Goal: Task Accomplishment & Management: Manage account settings

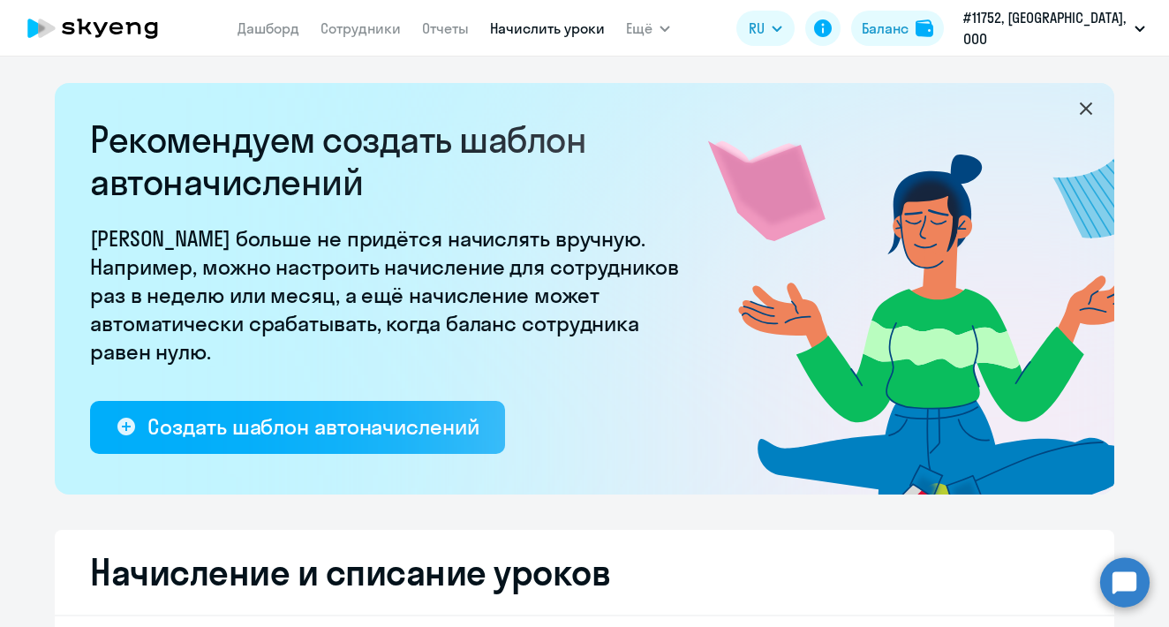
scroll to position [417, 0]
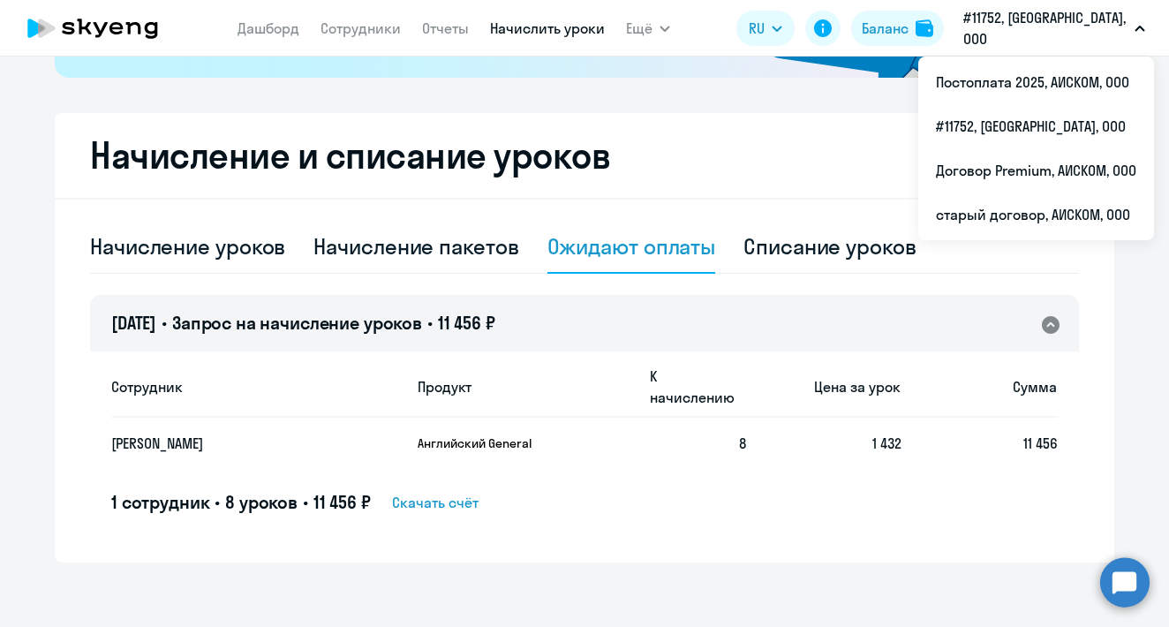
click at [1033, 16] on button "#11752, [GEOGRAPHIC_DATA], ООО" at bounding box center [1053, 28] width 199 height 42
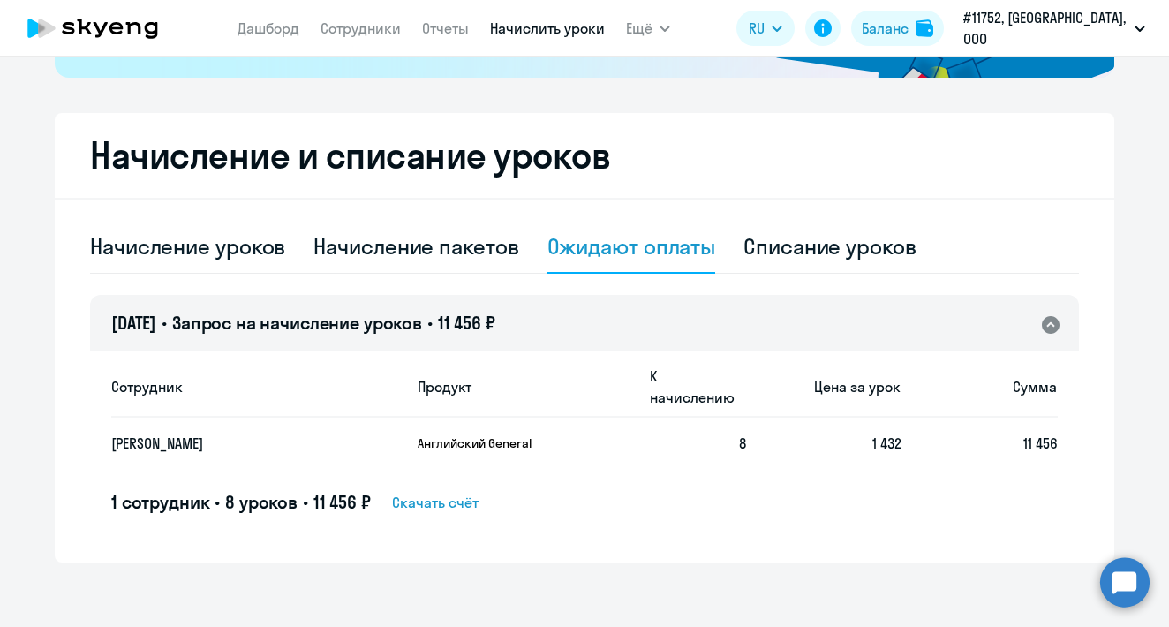
click at [1033, 16] on button "#11752, [GEOGRAPHIC_DATA], ООО" at bounding box center [1053, 28] width 199 height 42
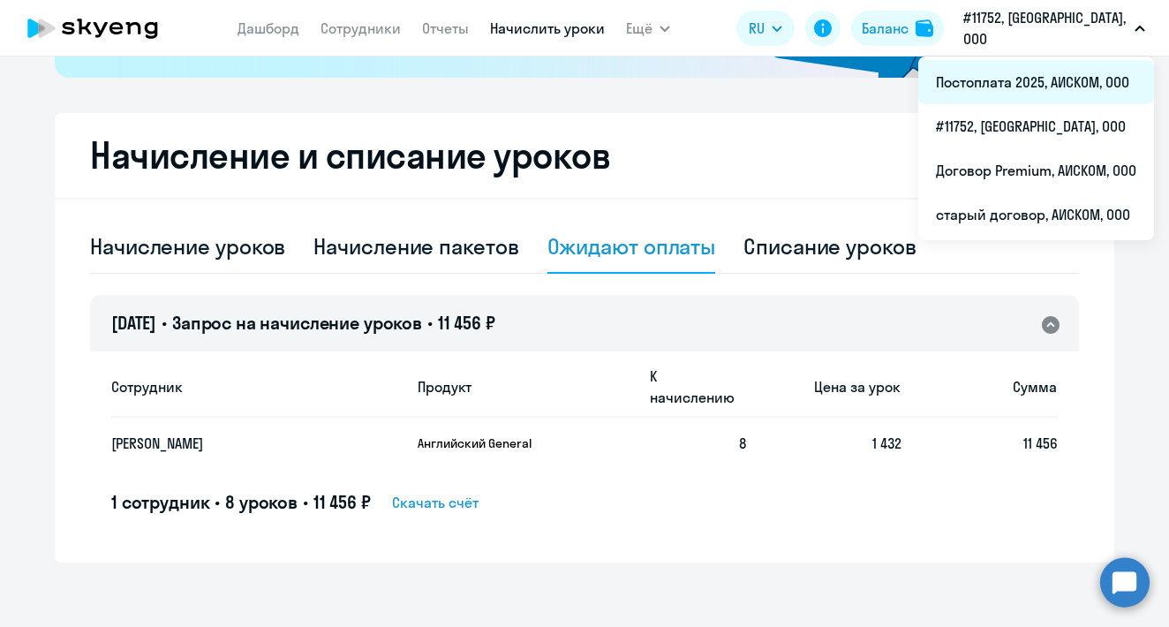
click at [1038, 78] on li "Постоплата 2025, АИСКОМ, ООО" at bounding box center [1036, 82] width 236 height 44
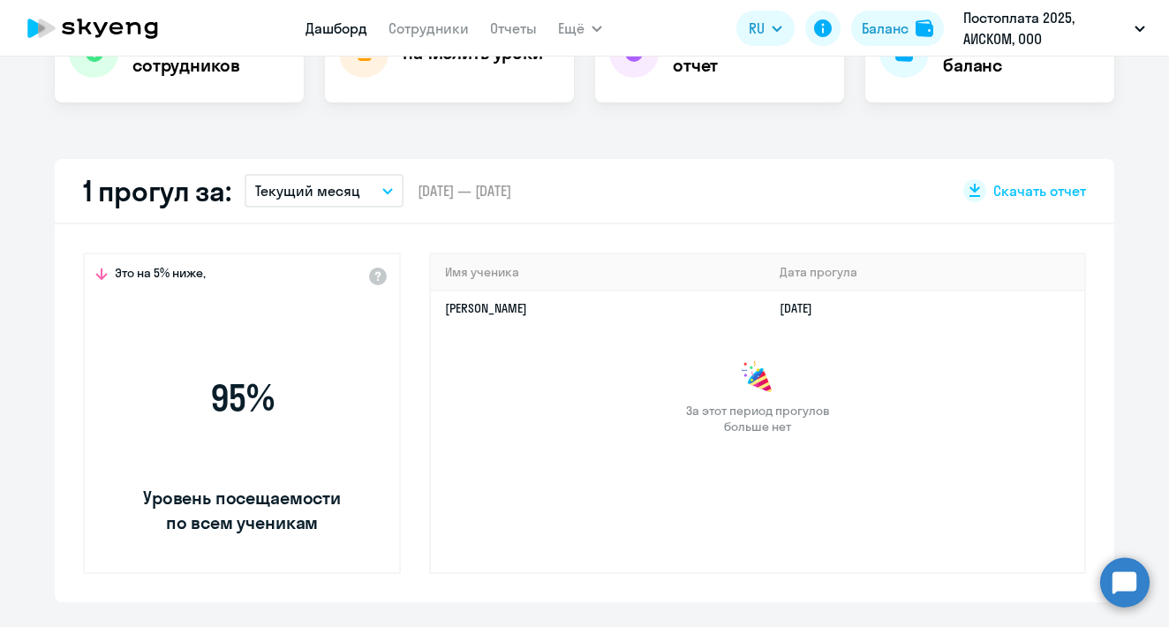
select select "30"
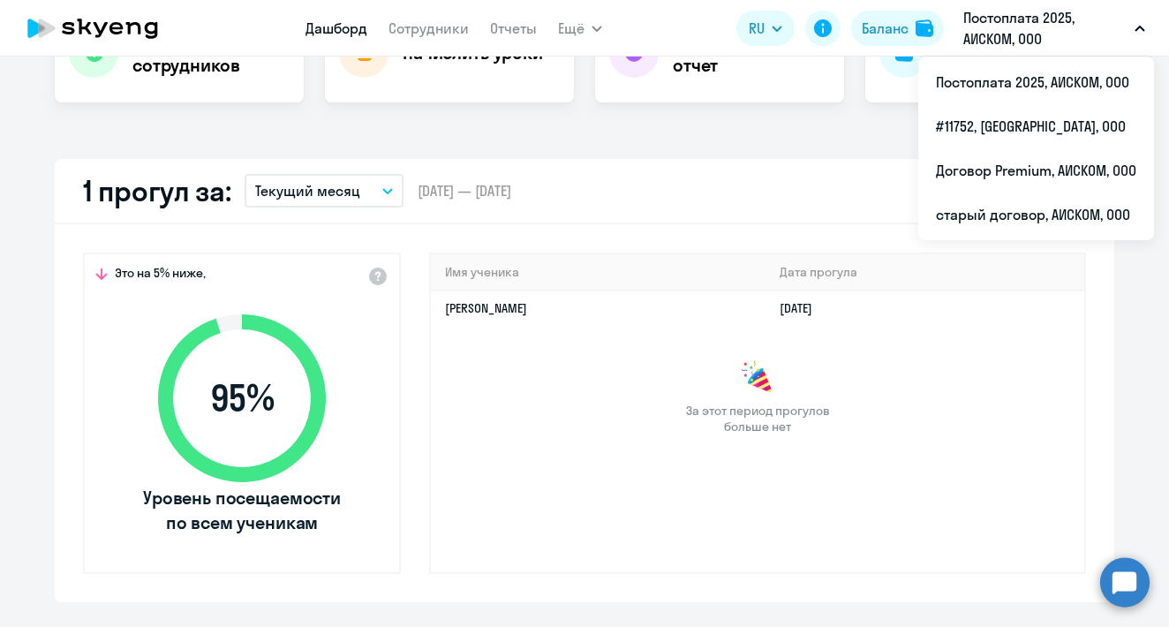
click at [115, 30] on icon at bounding box center [92, 28] width 155 height 44
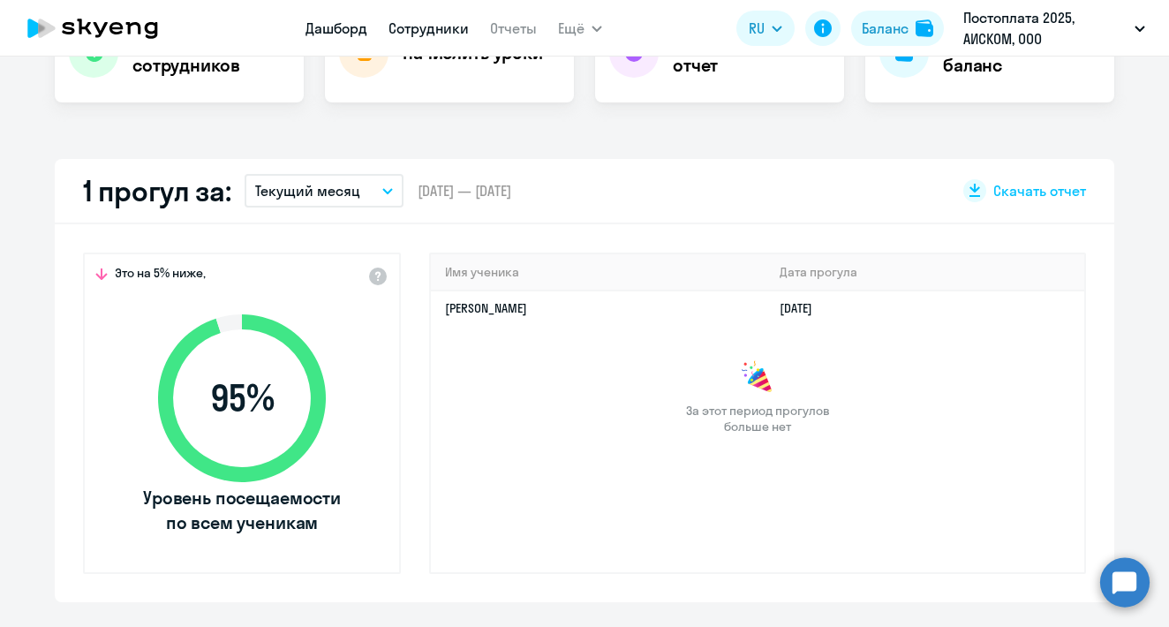
click at [442, 31] on link "Сотрудники" at bounding box center [428, 28] width 80 height 18
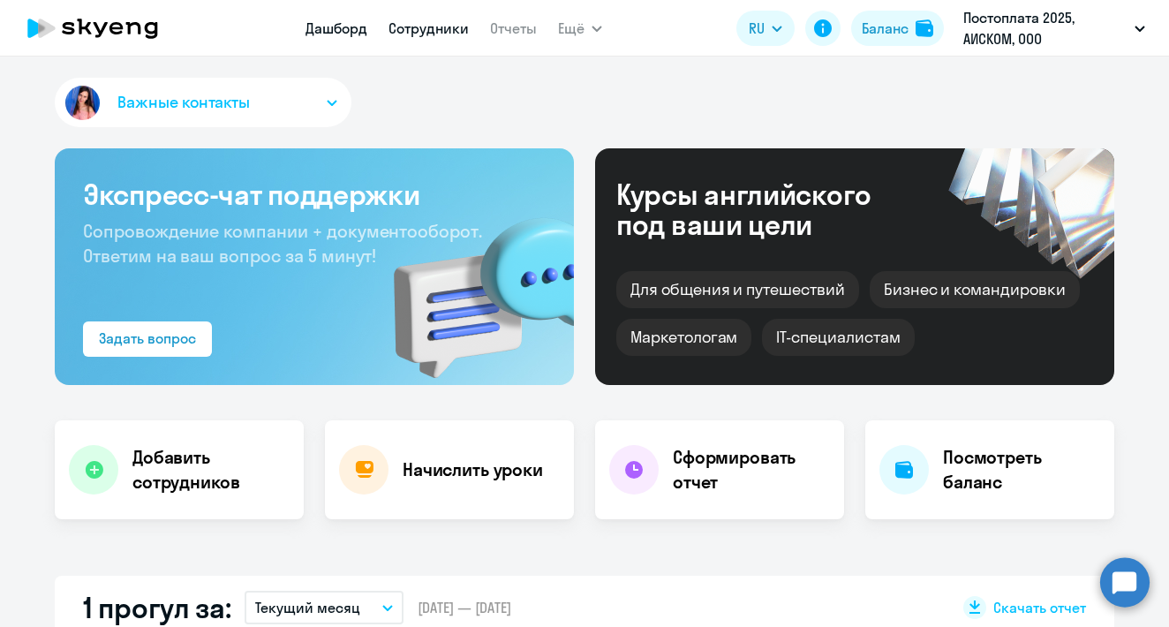
select select "30"
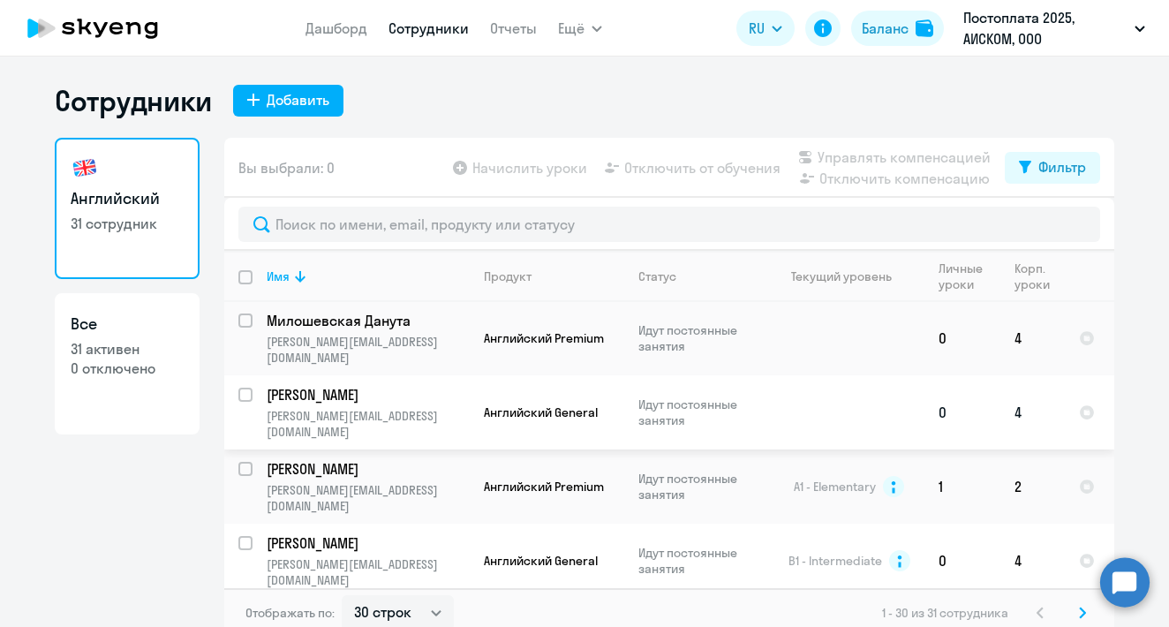
scroll to position [914, 0]
click at [242, 609] on input "select row 16423727" at bounding box center [255, 626] width 35 height 35
checkbox input "true"
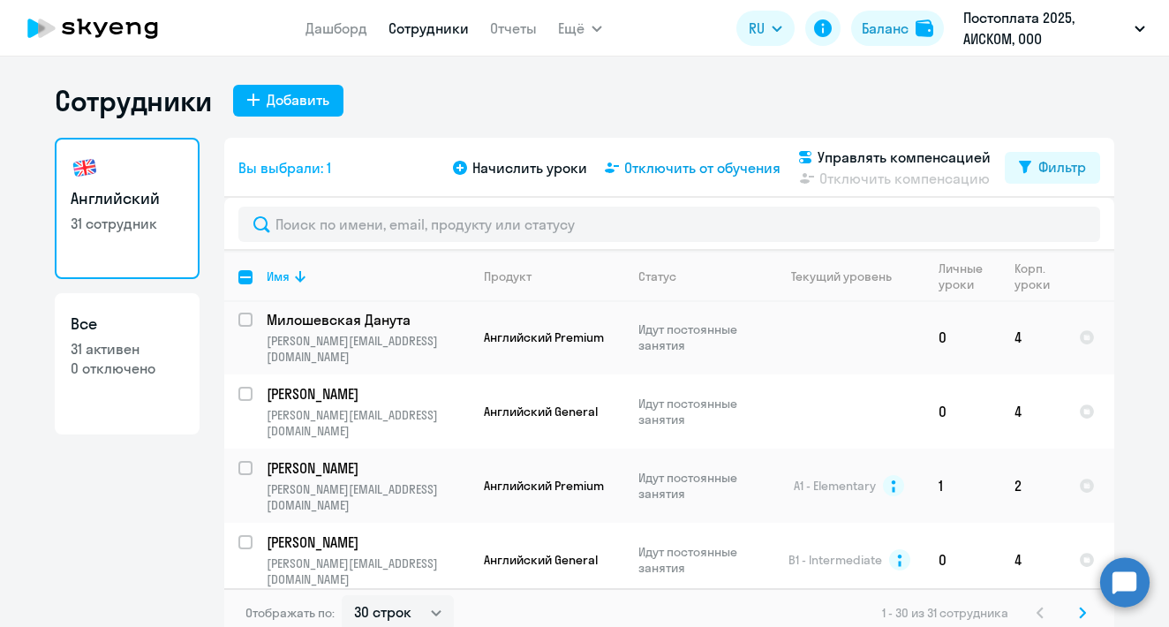
click at [643, 162] on span "Отключить от обучения" at bounding box center [702, 167] width 156 height 21
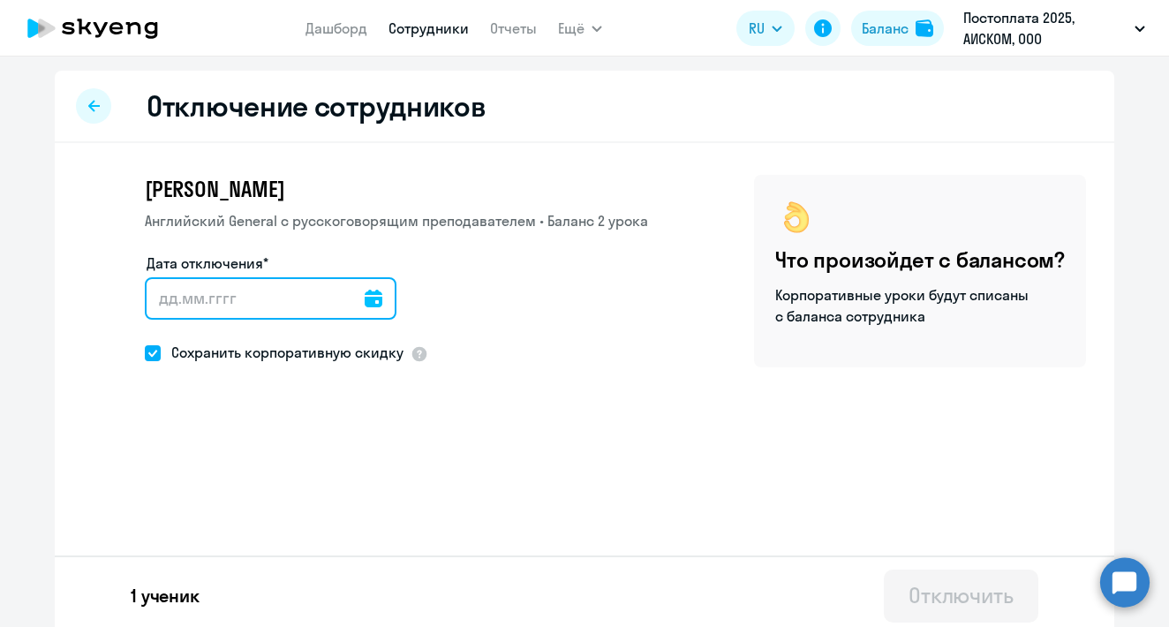
click at [308, 310] on input "Дата отключения*" at bounding box center [271, 298] width 252 height 42
click at [365, 299] on input "Дата отключения*" at bounding box center [271, 298] width 252 height 42
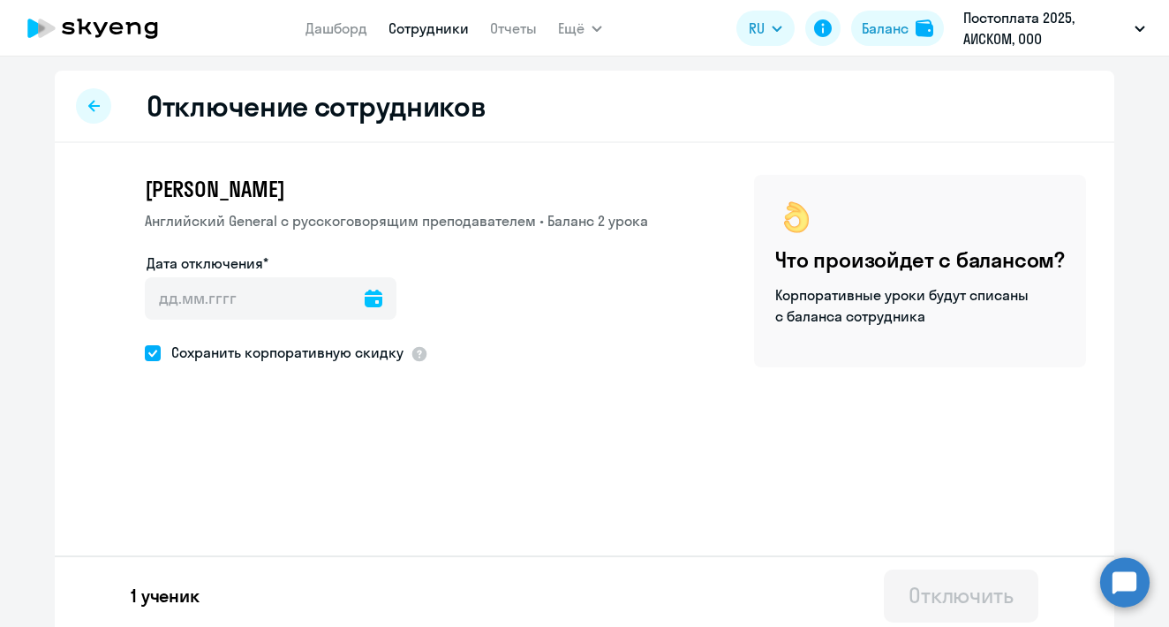
click at [375, 298] on icon at bounding box center [374, 299] width 18 height 18
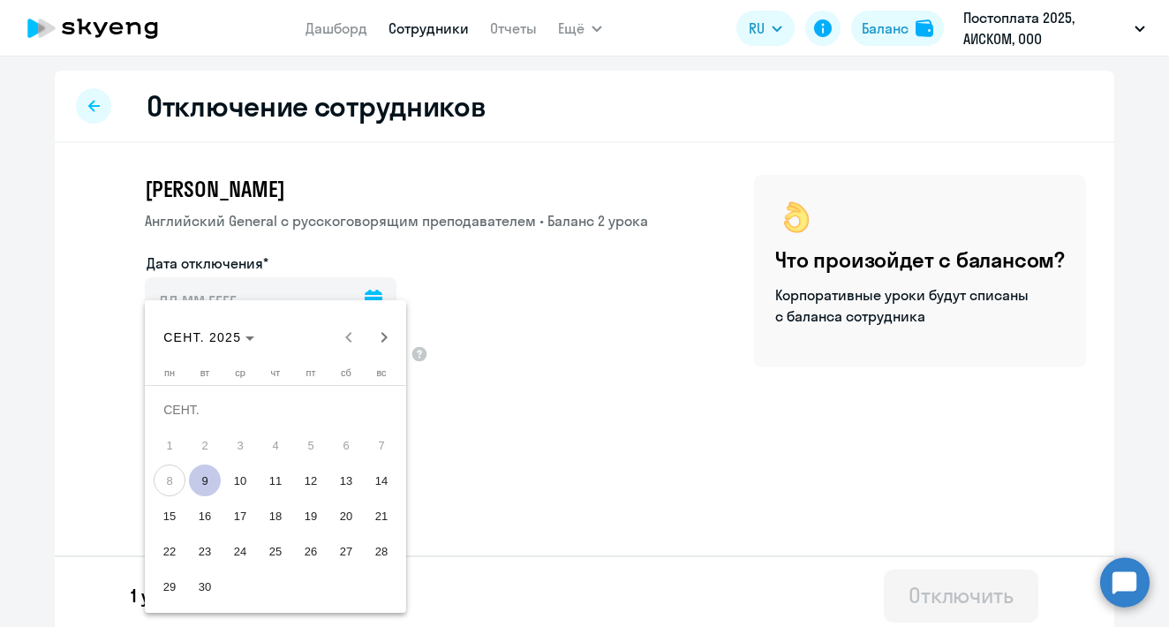
click at [211, 481] on span "9" at bounding box center [205, 480] width 32 height 32
type input "[DATE]"
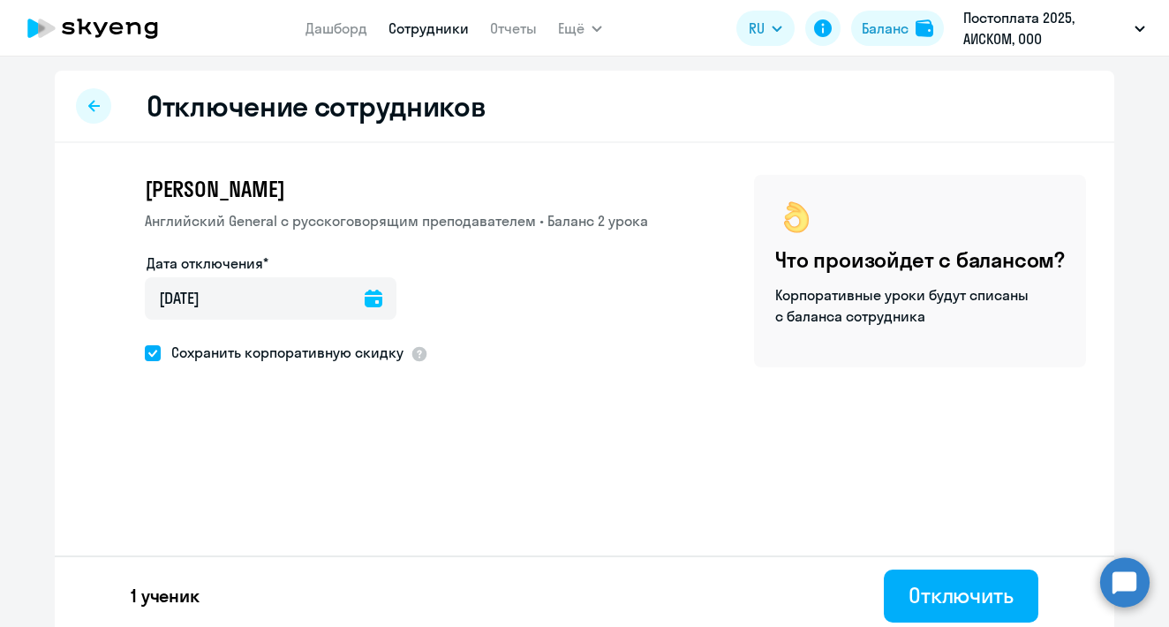
click at [372, 294] on icon at bounding box center [374, 299] width 18 height 18
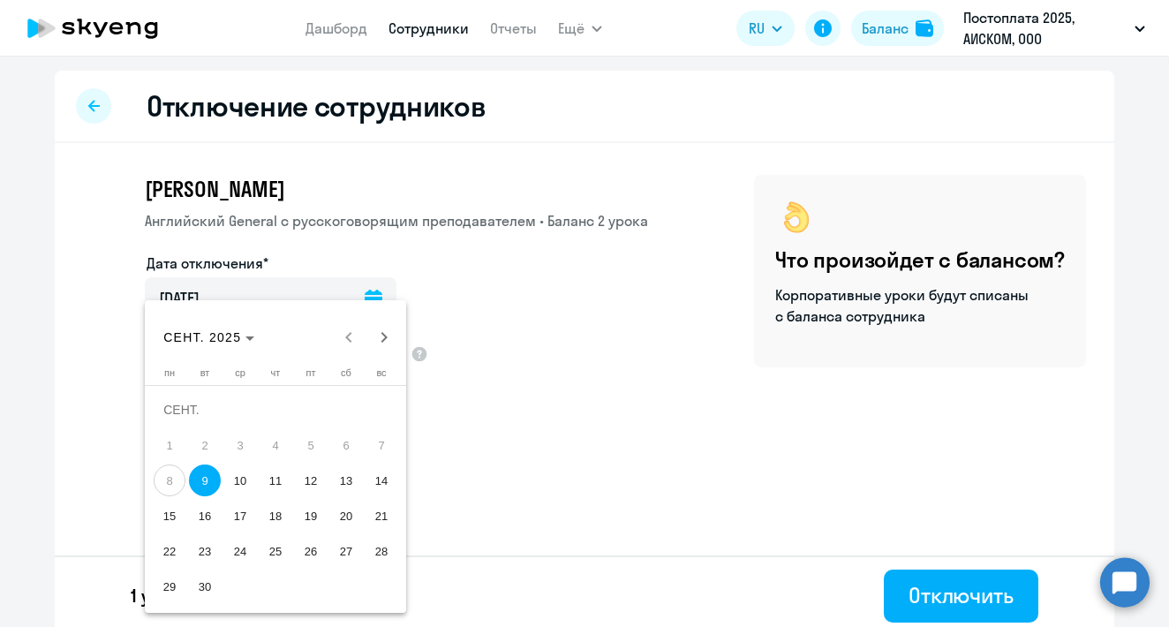
click at [244, 485] on span "10" at bounding box center [240, 480] width 32 height 32
type input "[DATE]"
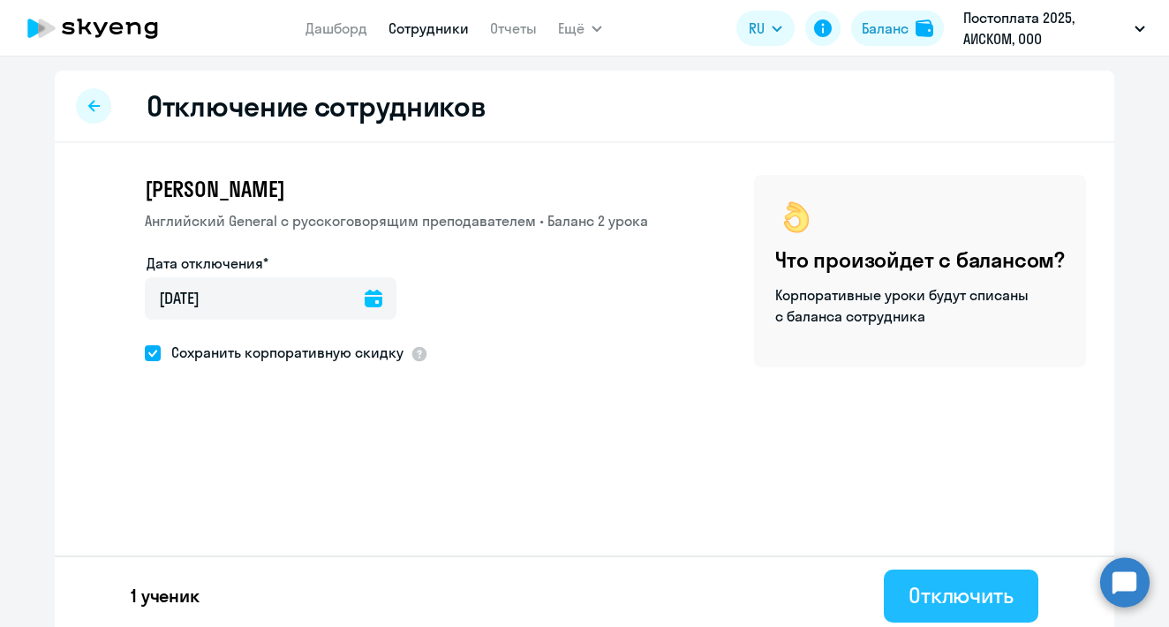
click at [958, 603] on div "Отключить" at bounding box center [960, 595] width 105 height 28
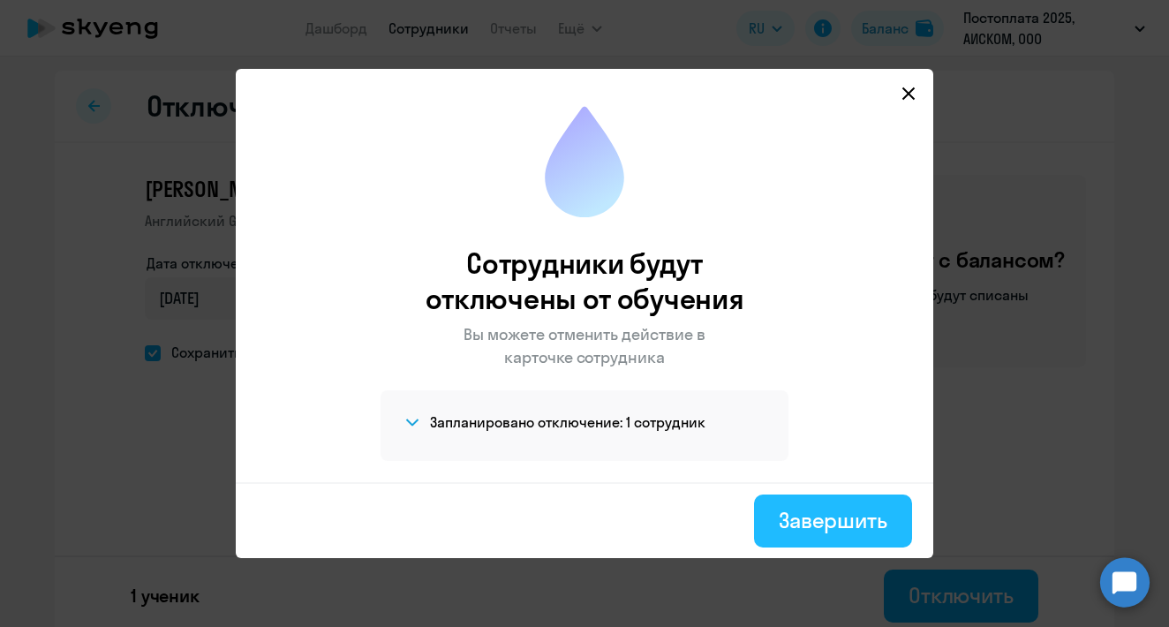
click at [844, 508] on div "Завершить" at bounding box center [833, 520] width 109 height 28
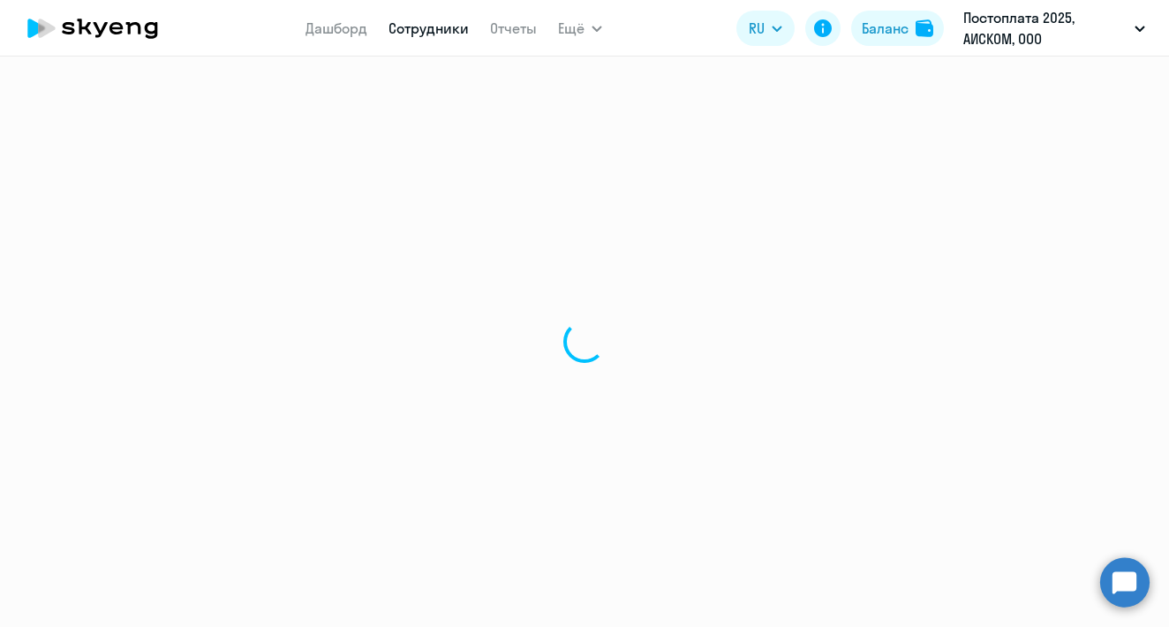
select select "30"
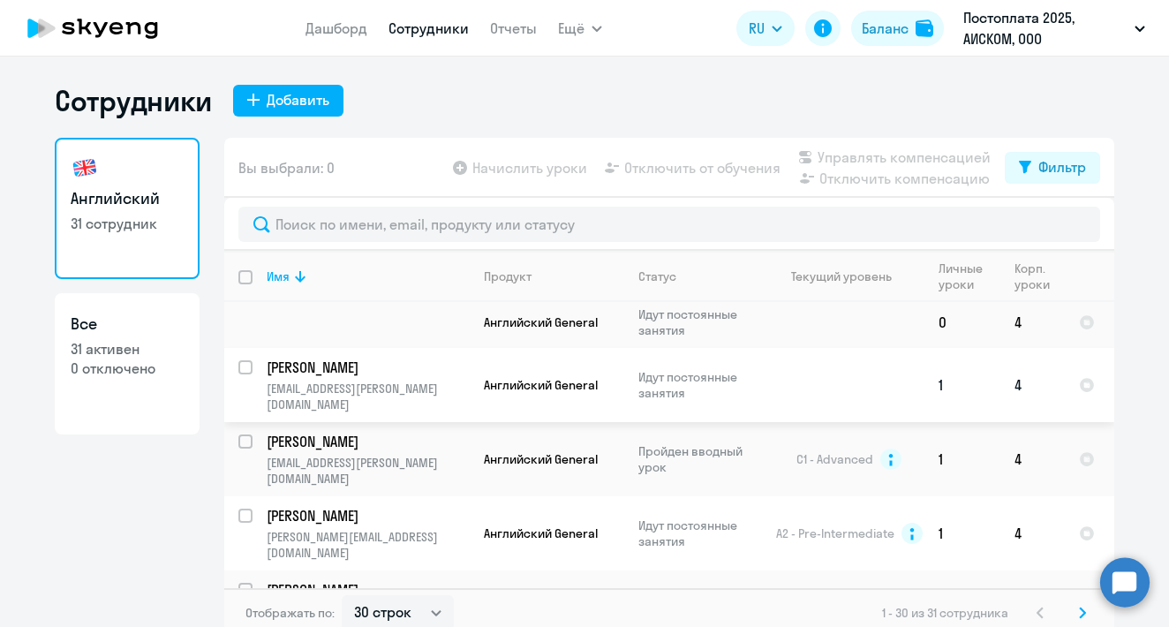
scroll to position [278, 0]
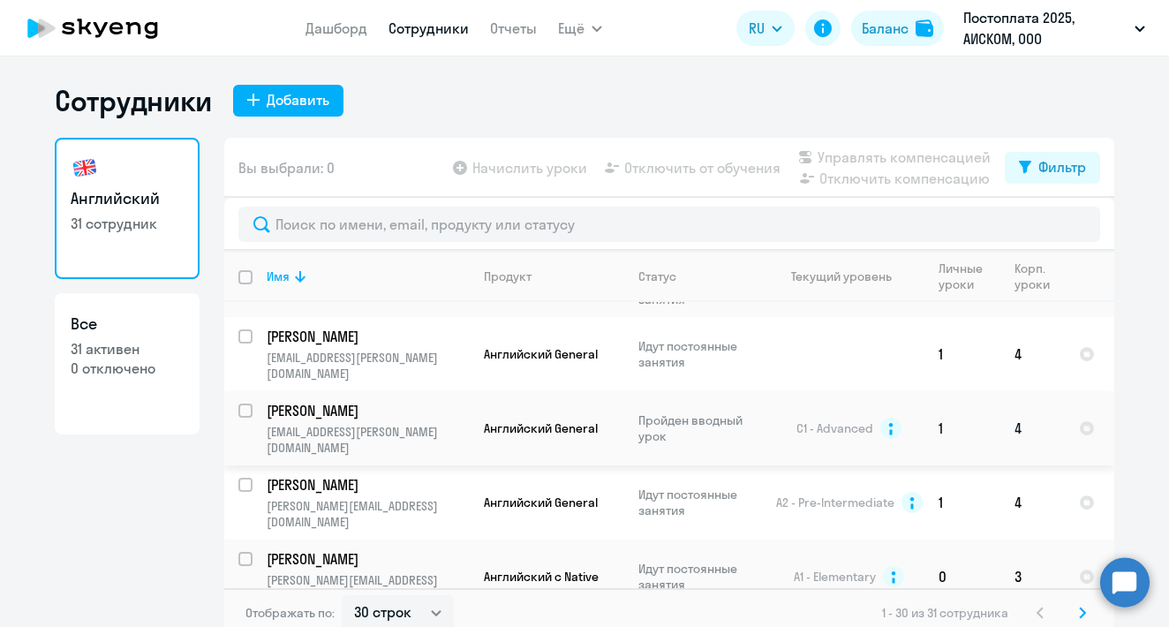
click at [252, 403] on input "select row 12534004" at bounding box center [255, 420] width 35 height 35
checkbox input "true"
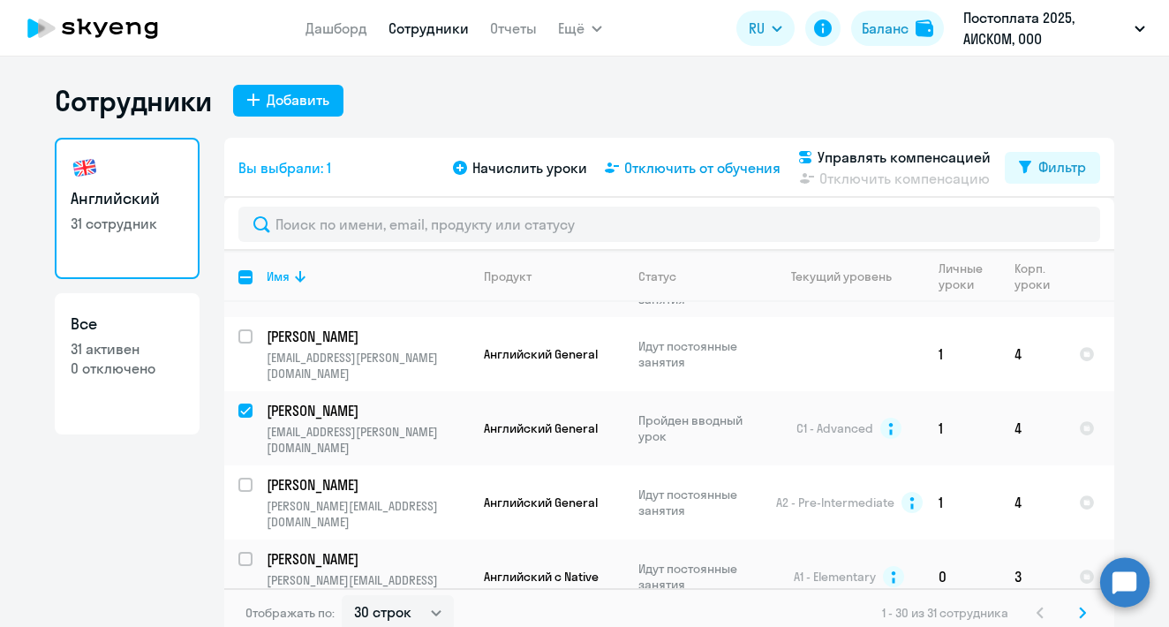
click at [657, 164] on span "Отключить от обучения" at bounding box center [702, 167] width 156 height 21
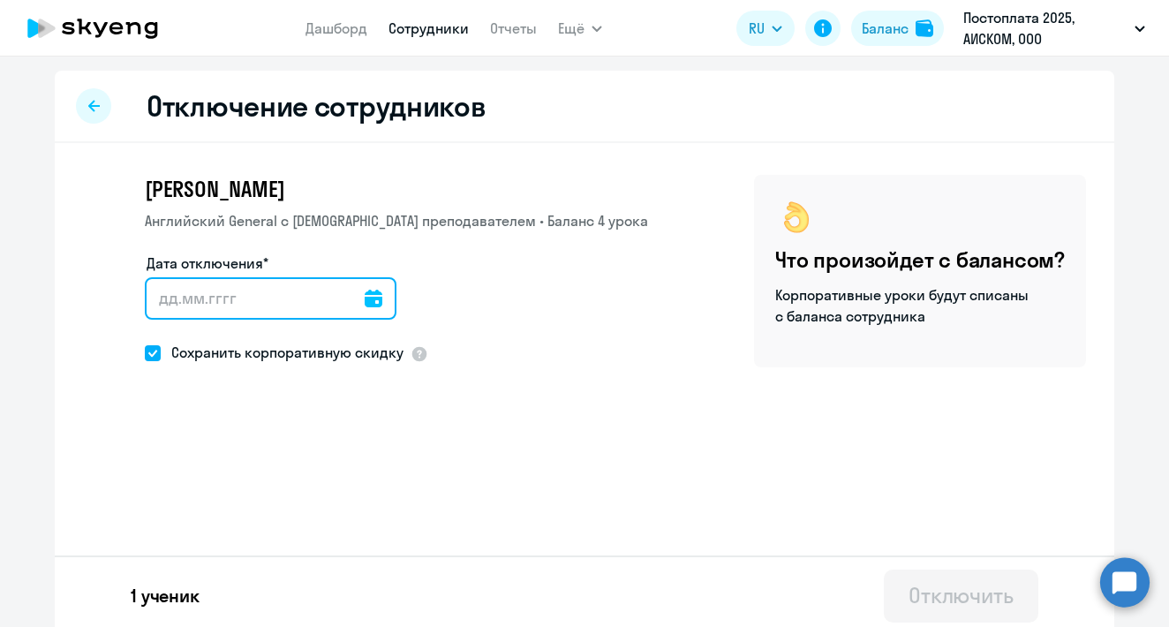
click at [303, 303] on input "Дата отключения*" at bounding box center [271, 298] width 252 height 42
click at [229, 300] on input "Дата отключения*" at bounding box center [271, 298] width 252 height 42
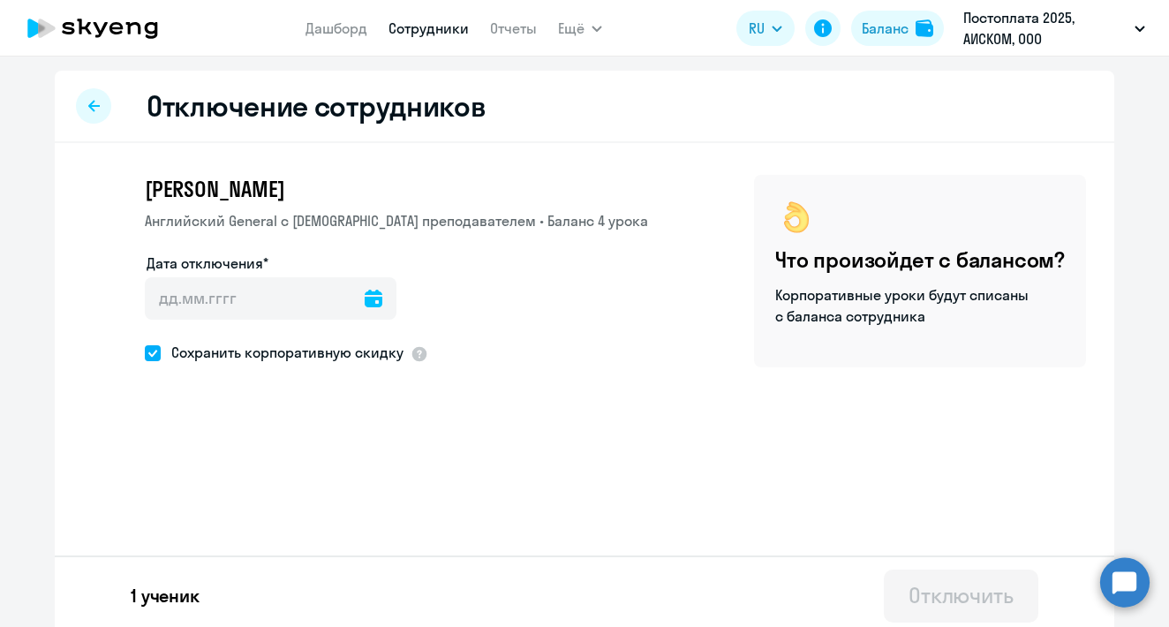
click at [378, 291] on icon at bounding box center [374, 299] width 18 height 18
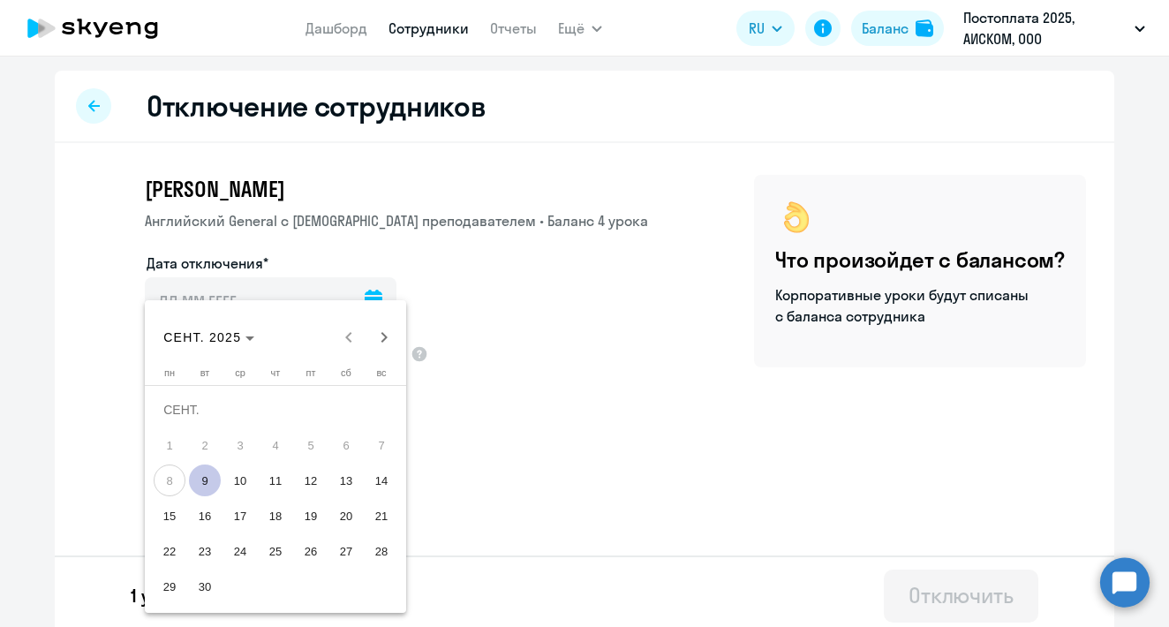
click at [210, 481] on span "9" at bounding box center [205, 480] width 32 height 32
type input "[DATE]"
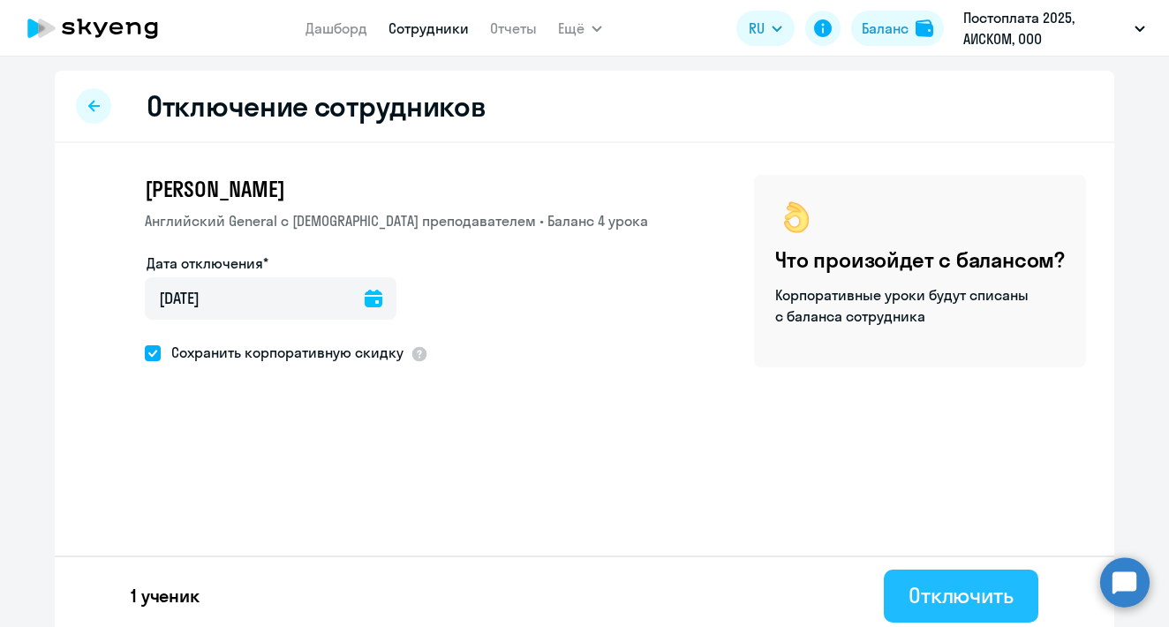
click at [991, 582] on div "Отключить" at bounding box center [960, 595] width 105 height 28
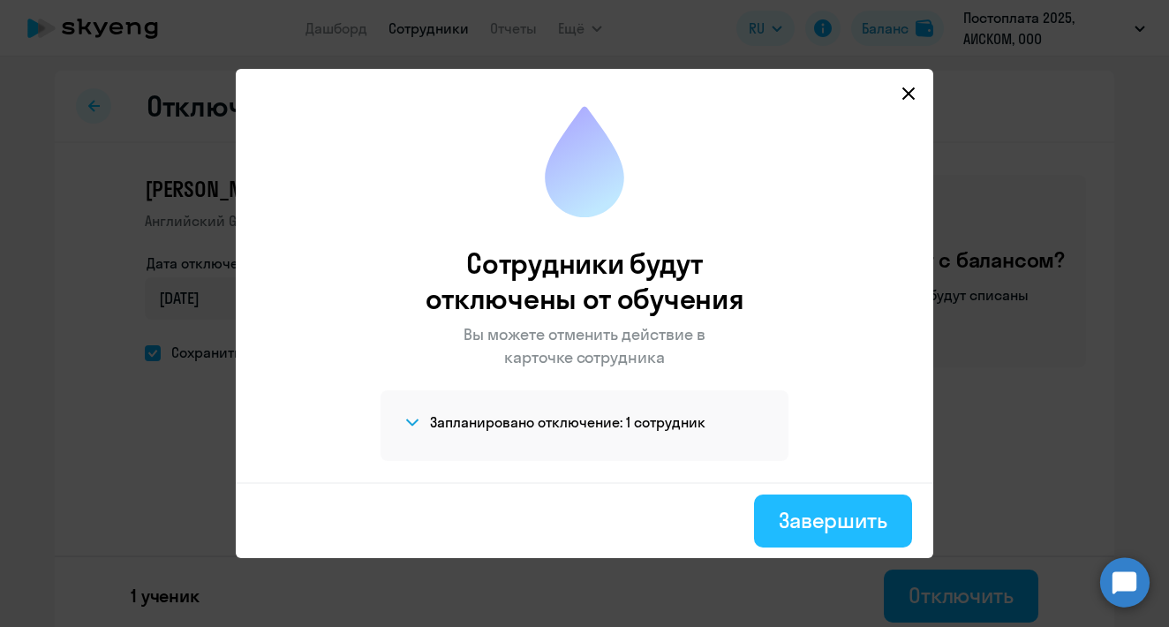
click at [854, 510] on div "Завершить" at bounding box center [833, 520] width 109 height 28
select select "30"
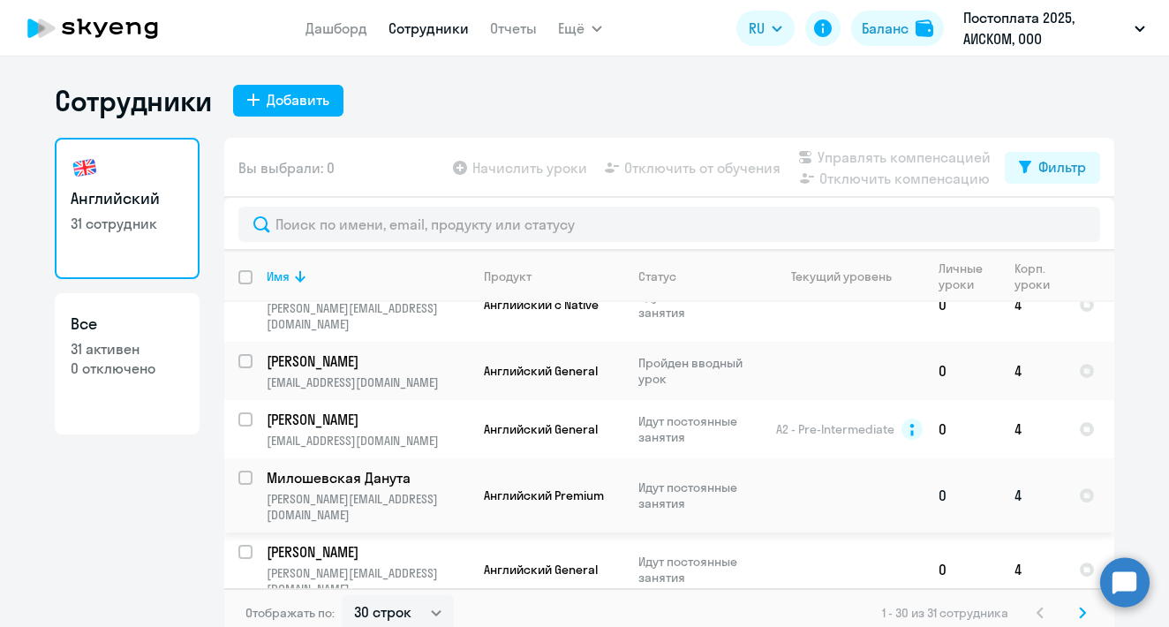
scroll to position [765, 0]
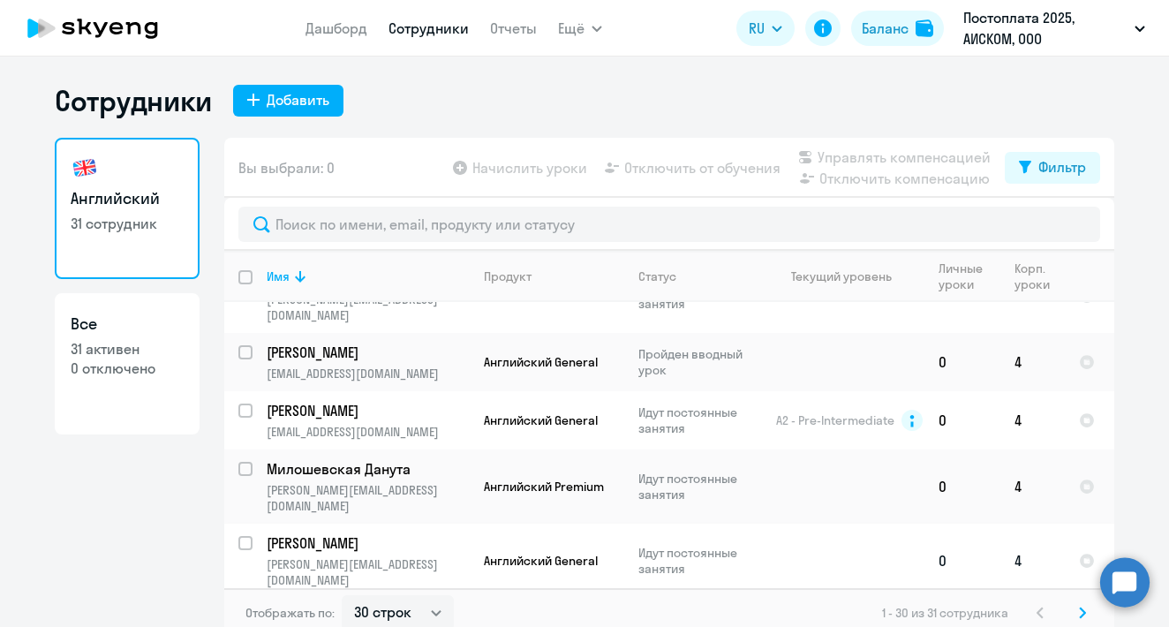
click at [245, 536] on input "select row 21515218" at bounding box center [255, 553] width 35 height 35
checkbox input "true"
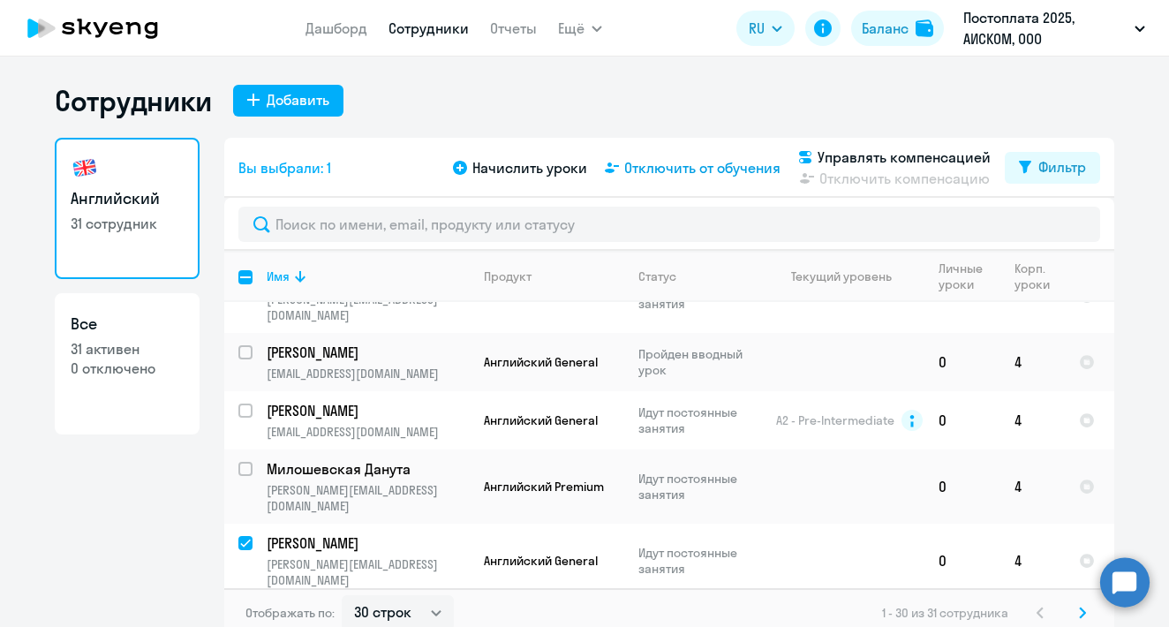
click at [670, 171] on span "Отключить от обучения" at bounding box center [702, 167] width 156 height 21
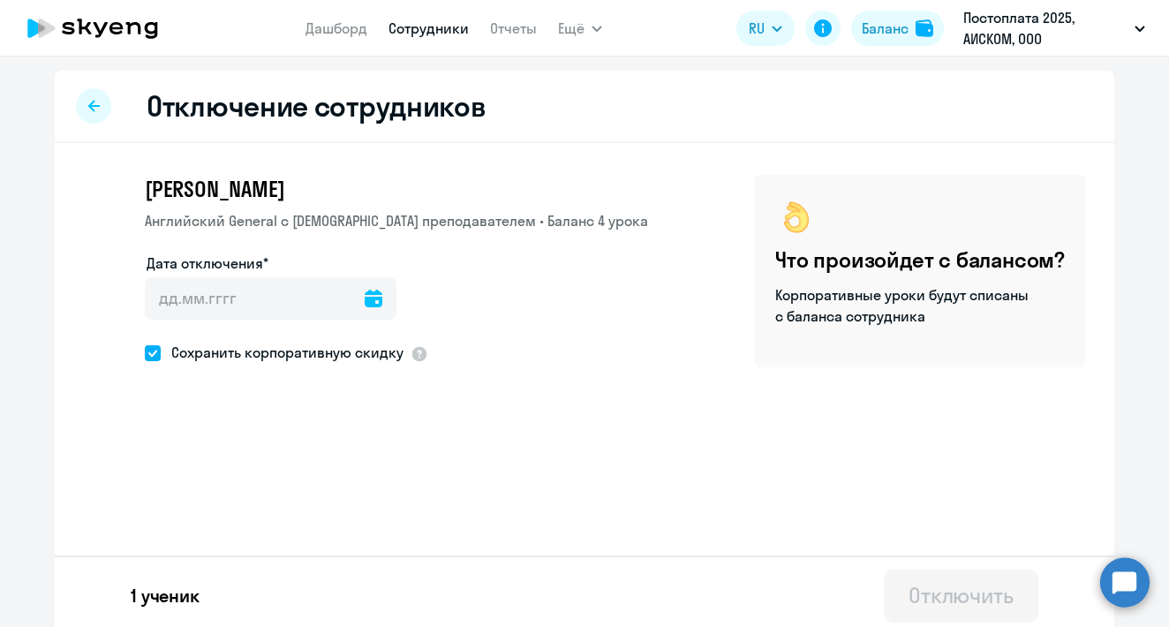
click at [372, 300] on icon at bounding box center [374, 299] width 18 height 18
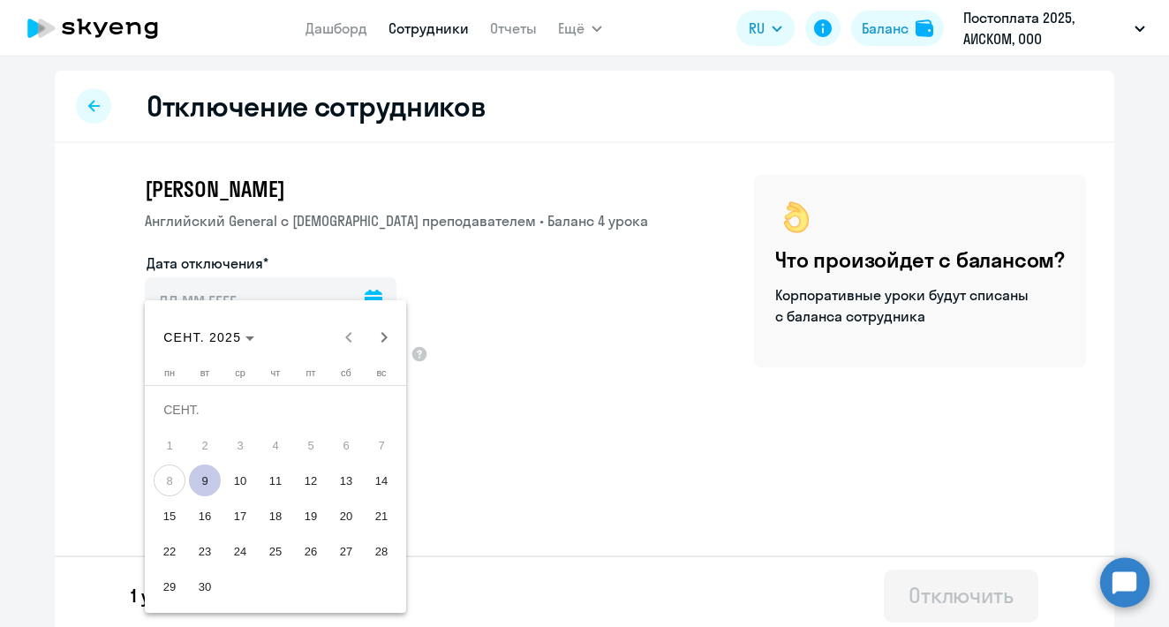
click at [206, 478] on span "9" at bounding box center [205, 480] width 32 height 32
type input "[DATE]"
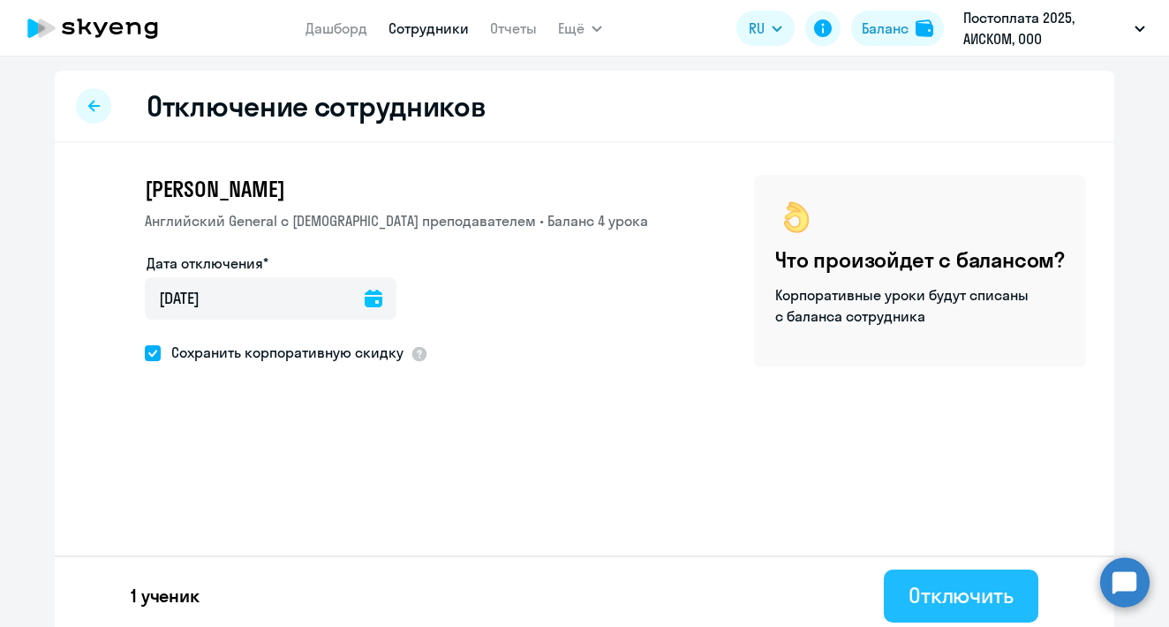
click at [952, 615] on button "Отключить" at bounding box center [961, 595] width 154 height 53
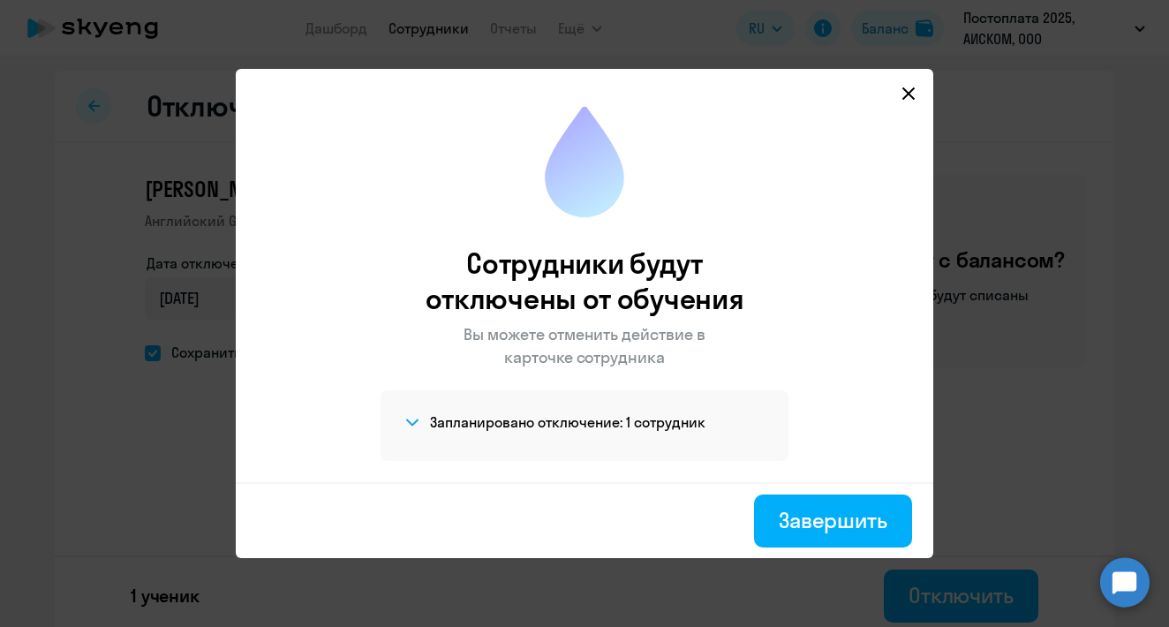
click at [854, 548] on div "Завершить" at bounding box center [584, 520] width 697 height 76
click at [837, 511] on div "Завершить" at bounding box center [833, 520] width 109 height 28
select select "30"
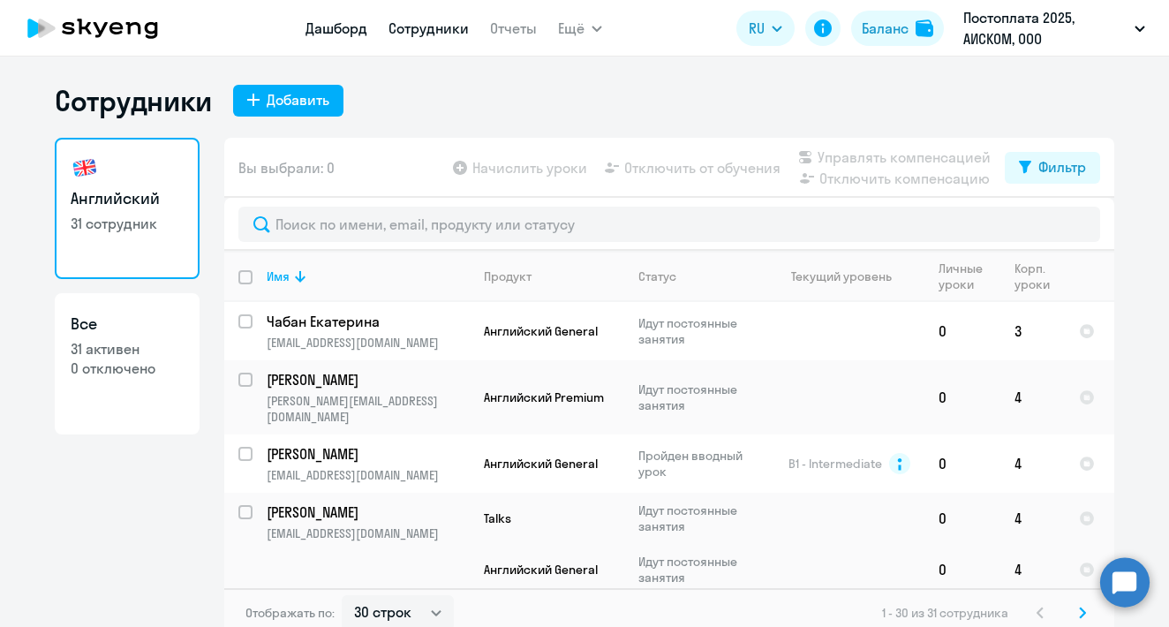
click at [327, 29] on link "Дашборд" at bounding box center [336, 28] width 62 height 18
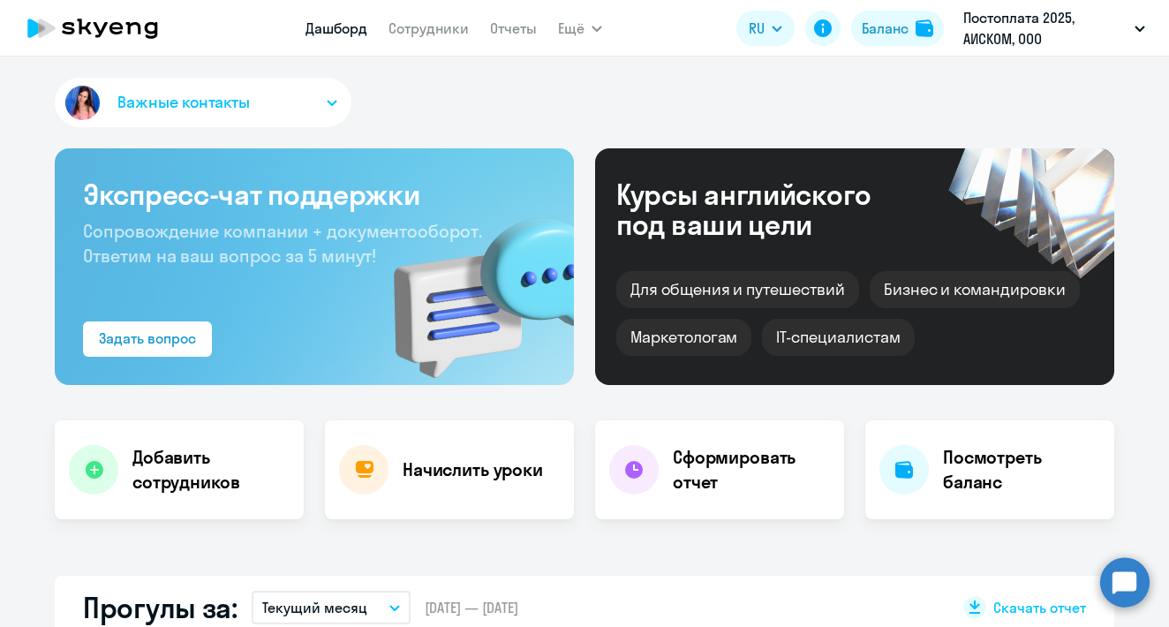
select select "30"
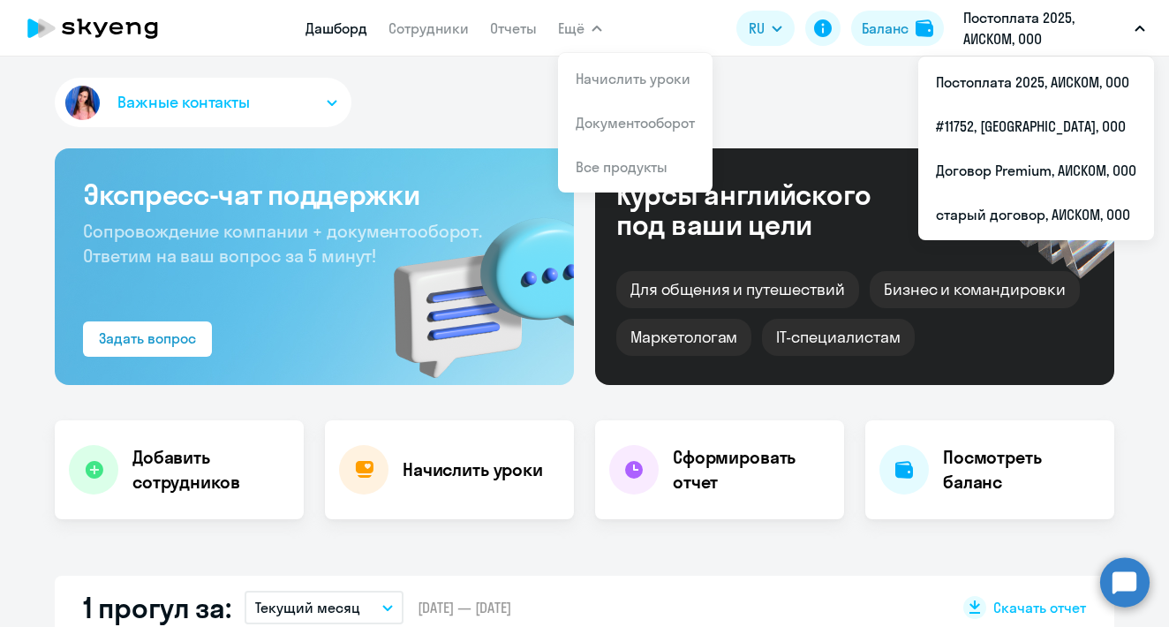
click at [594, 27] on icon "button" at bounding box center [596, 29] width 11 height 6
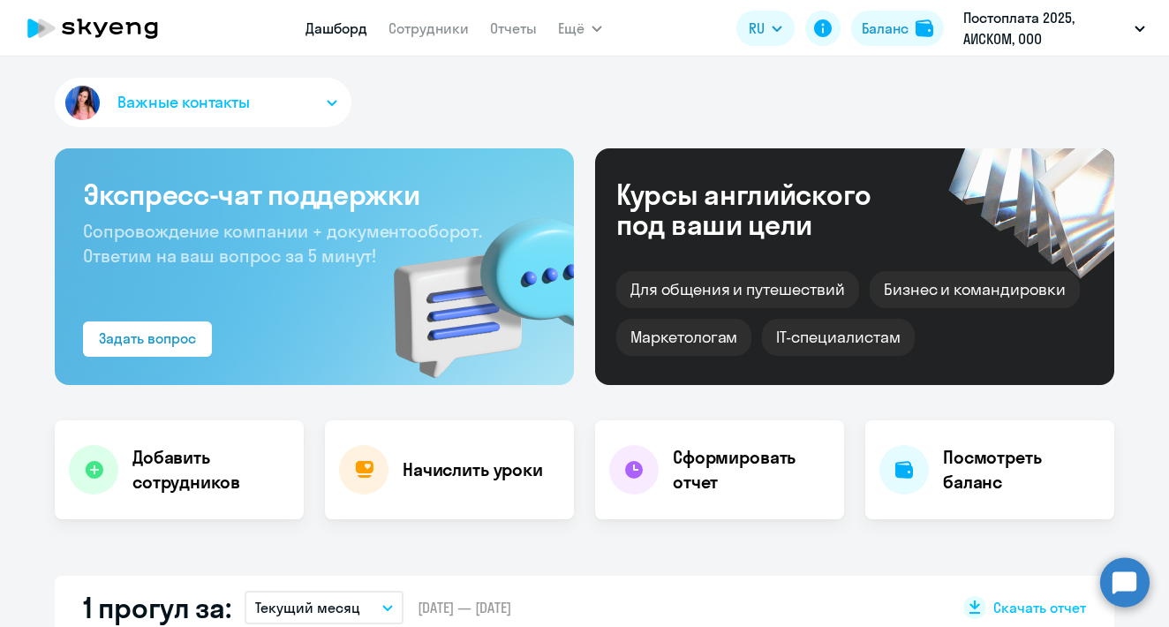
click at [594, 27] on icon "button" at bounding box center [596, 29] width 11 height 6
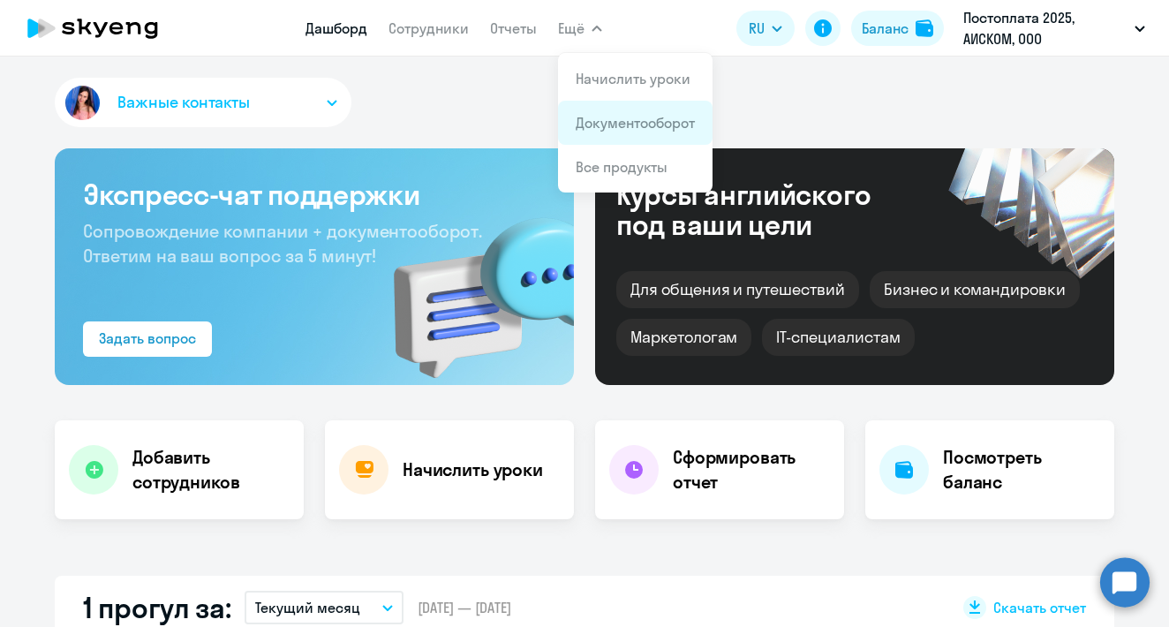
click at [618, 120] on link "Документооборот" at bounding box center [634, 123] width 119 height 18
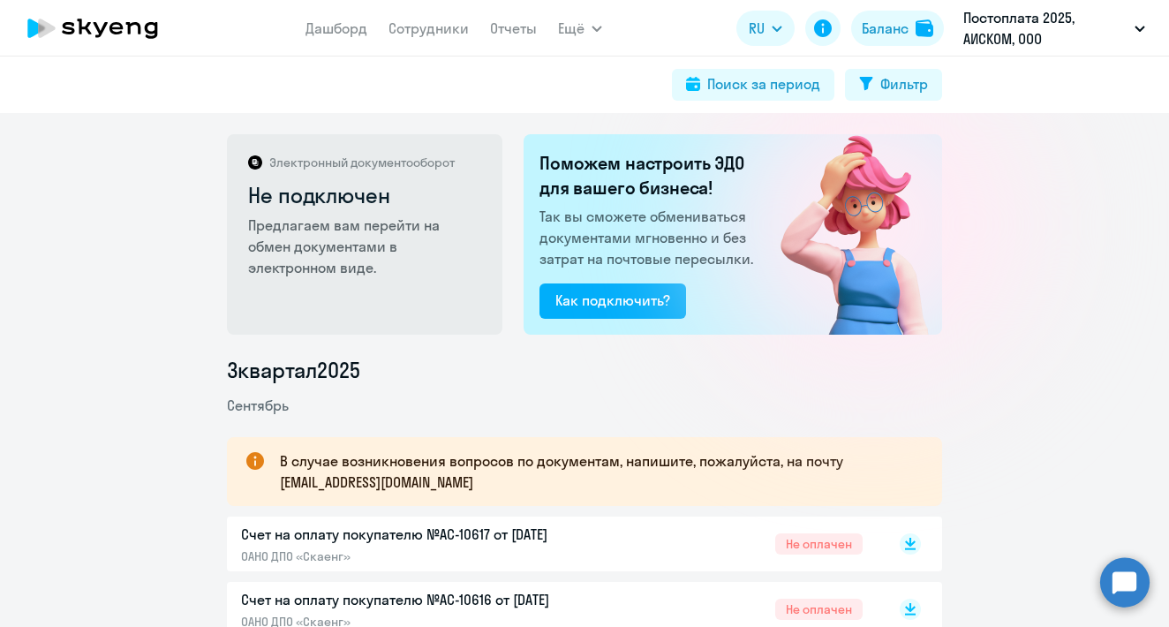
click at [516, 38] on app-menu-item-link "Отчеты" at bounding box center [513, 29] width 47 height 22
click at [515, 26] on link "Отчеты" at bounding box center [513, 28] width 47 height 18
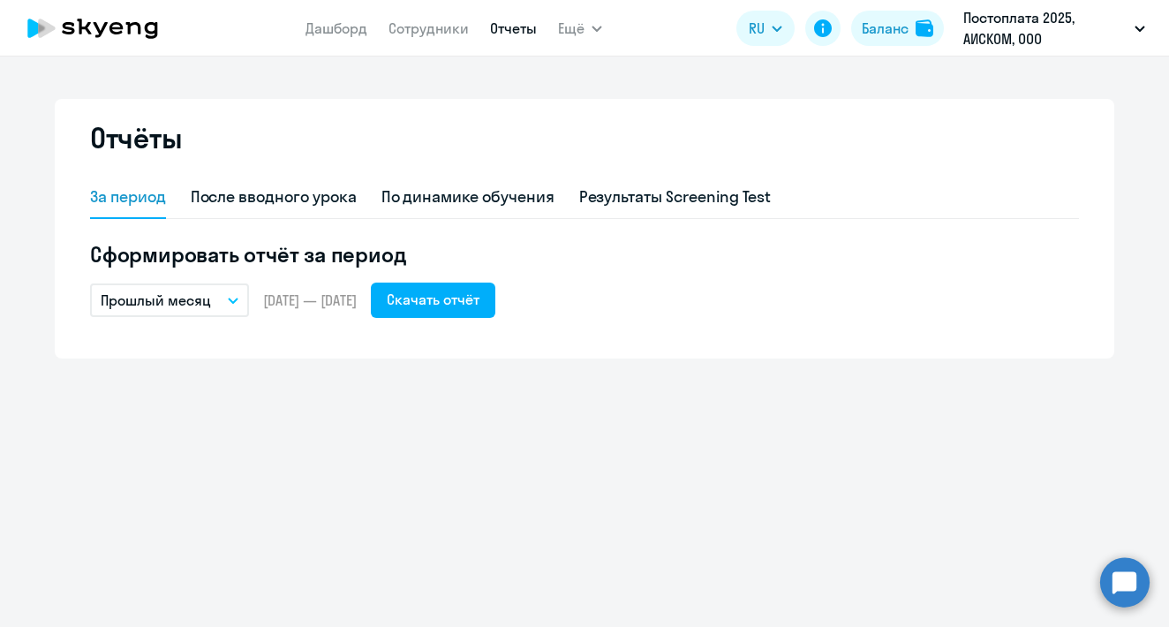
click at [208, 304] on p "Прошлый месяц" at bounding box center [156, 300] width 110 height 21
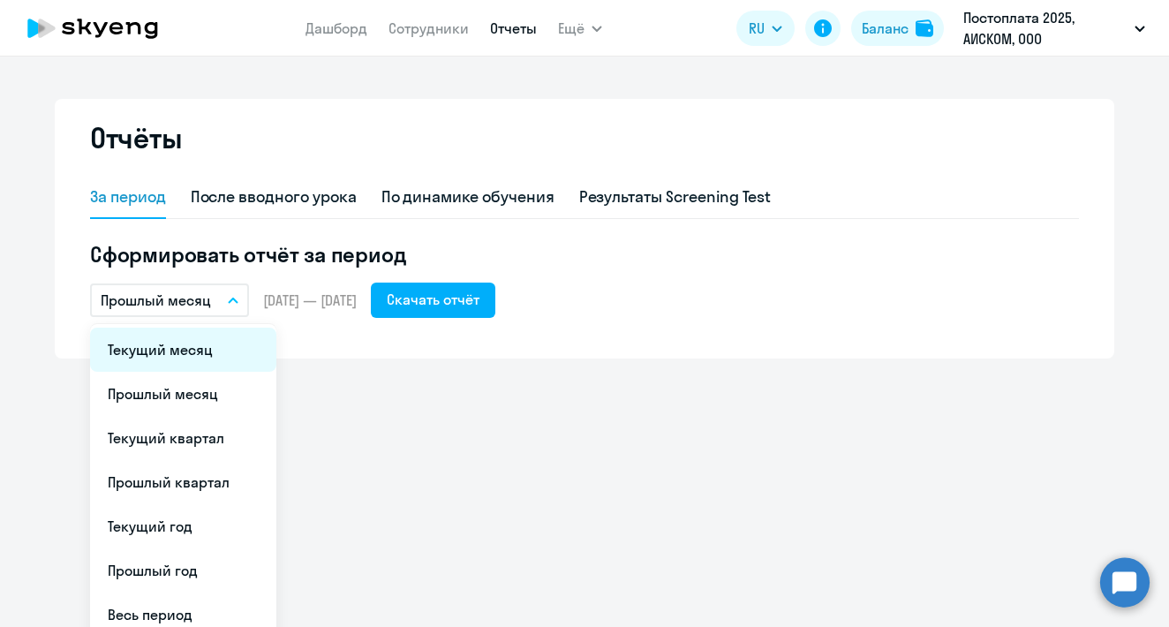
click at [203, 357] on li "Текущий месяц" at bounding box center [183, 349] width 186 height 44
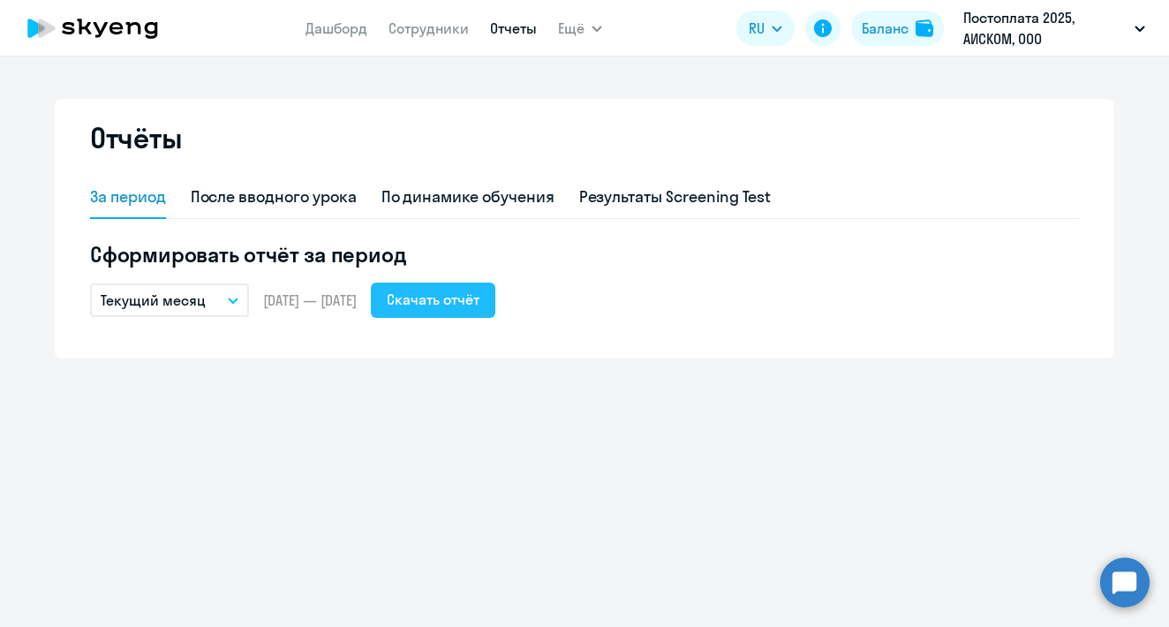
click at [471, 290] on div "Скачать отчёт" at bounding box center [433, 299] width 93 height 21
click at [433, 23] on link "Сотрудники" at bounding box center [428, 28] width 80 height 18
select select "30"
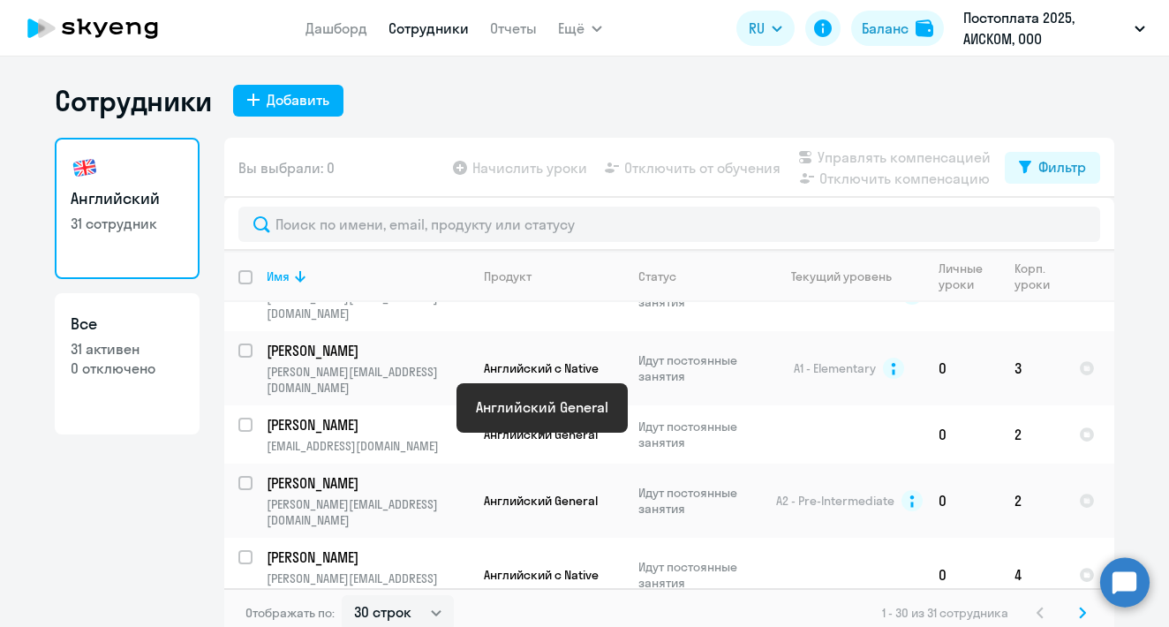
scroll to position [487, 0]
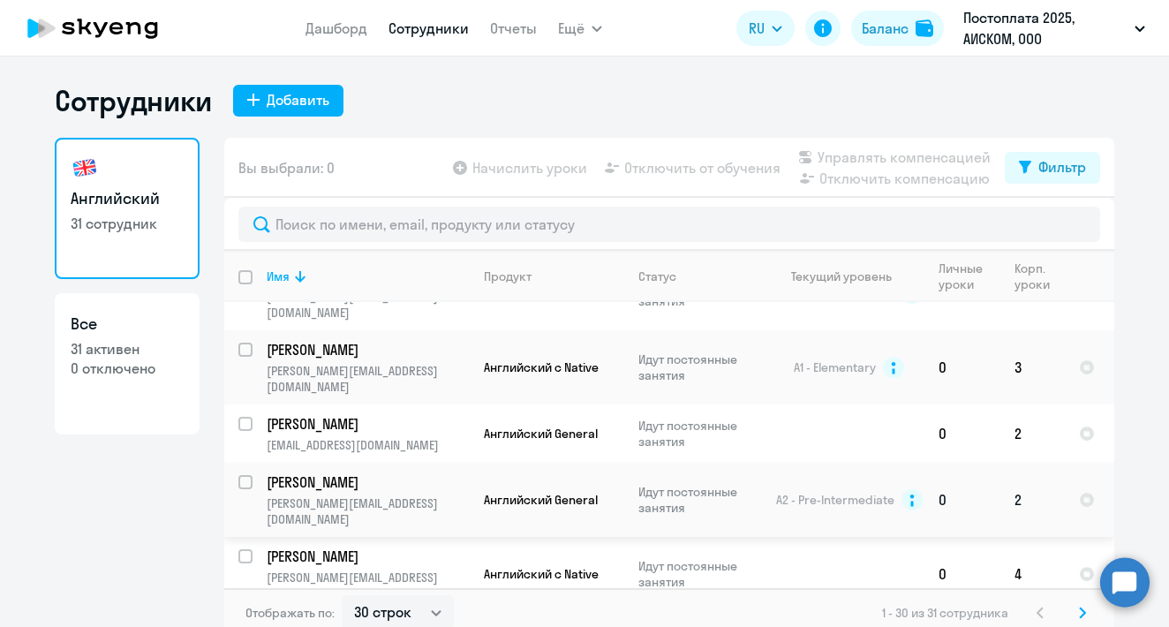
click at [314, 472] on p "[PERSON_NAME]" at bounding box center [366, 481] width 199 height 19
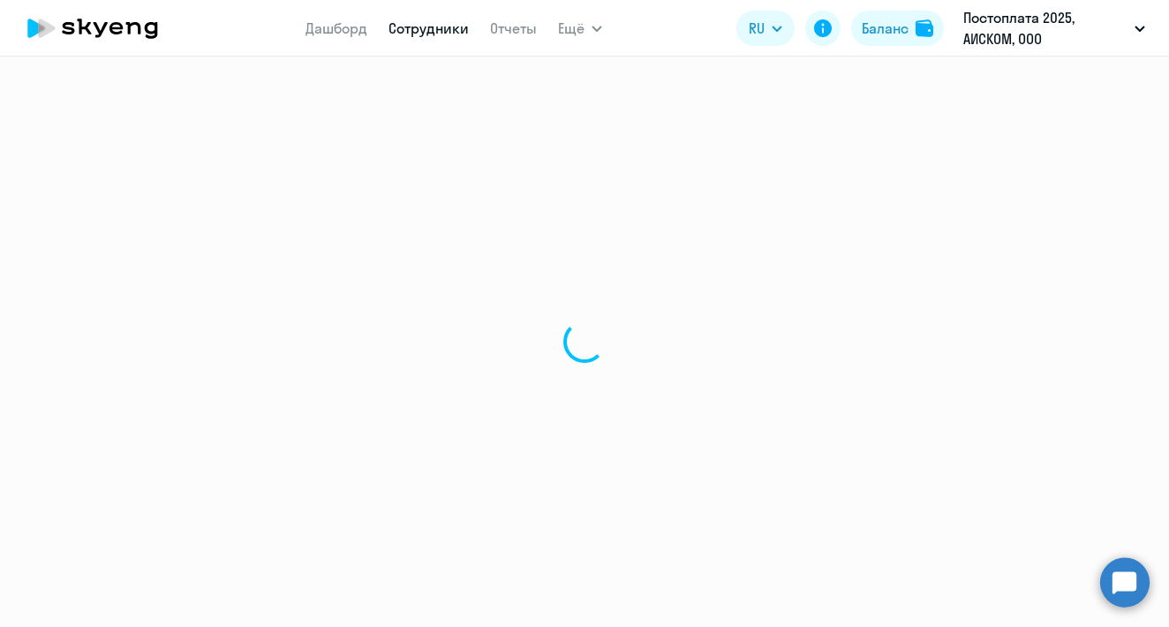
select select "english"
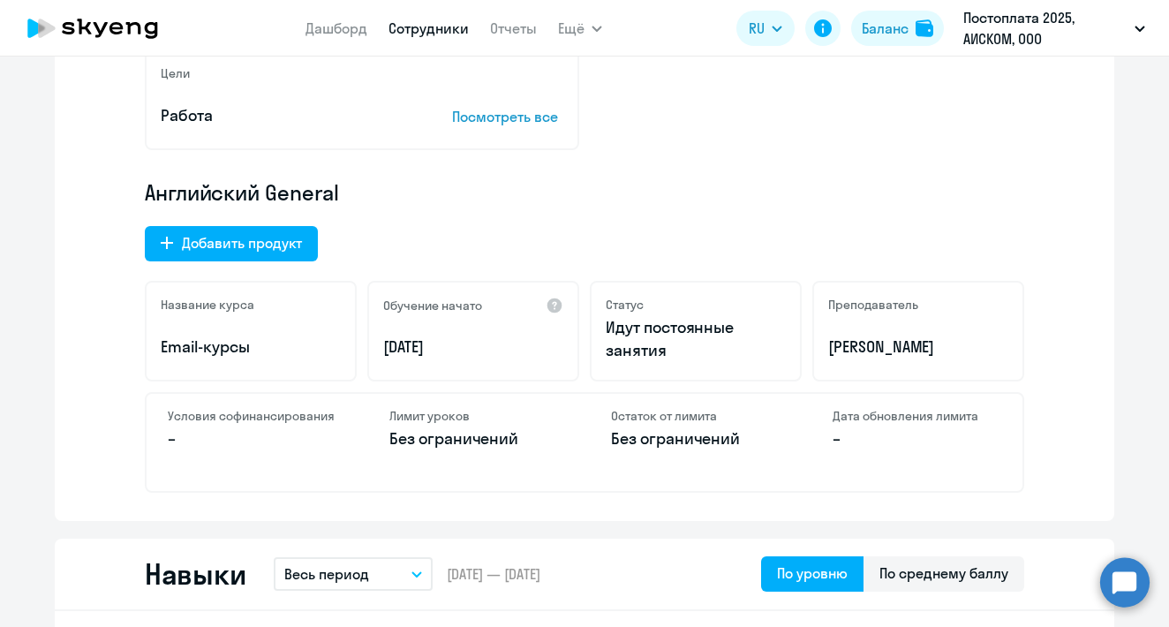
scroll to position [478, 0]
